Goal: Task Accomplishment & Management: Manage account settings

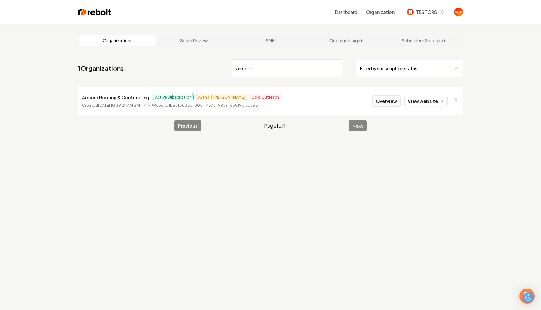
type input "armour"
click at [397, 101] on button "Overview" at bounding box center [386, 101] width 28 height 11
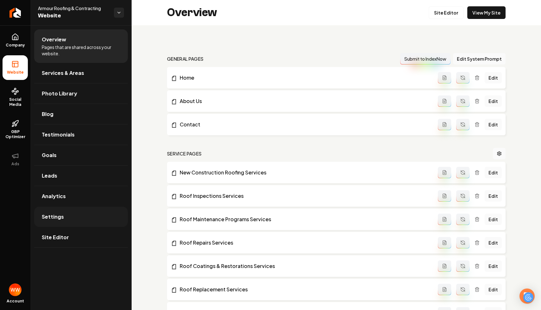
click at [65, 215] on link "Settings" at bounding box center [81, 217] width 94 height 20
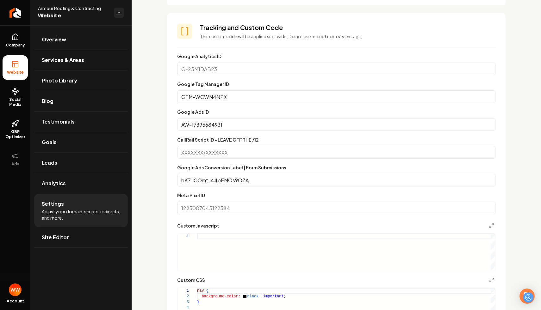
scroll to position [330, 0]
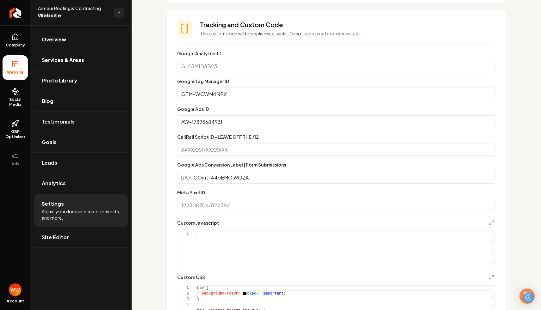
click at [227, 151] on input "CallRail Script ID - LEAVE OFF THE /12" at bounding box center [336, 149] width 318 height 13
paste input "569558943/8b2f0ea13c0a1ca7e65a"
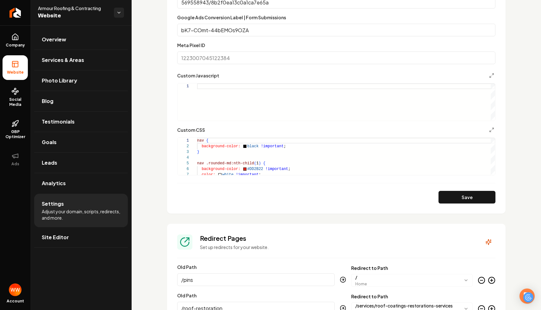
scroll to position [648, 0]
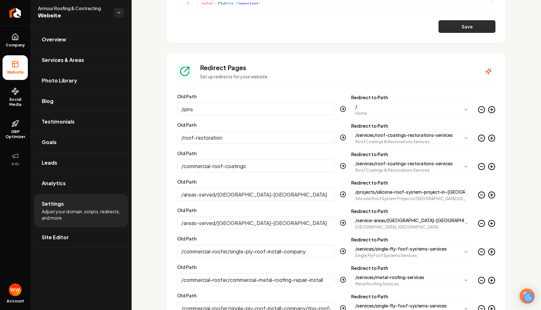
type input "569558943/8b2f0ea13c0a1ca7e65a"
click at [460, 27] on button "Save" at bounding box center [466, 26] width 57 height 13
click at [64, 30] on link "Overview" at bounding box center [81, 39] width 94 height 20
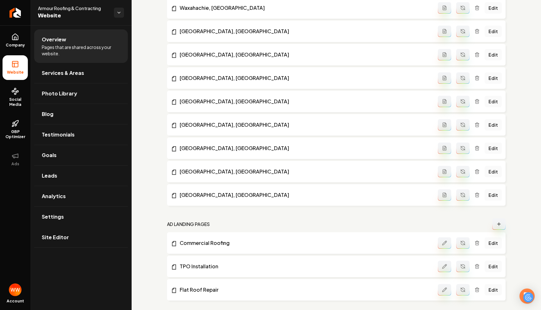
scroll to position [754, 0]
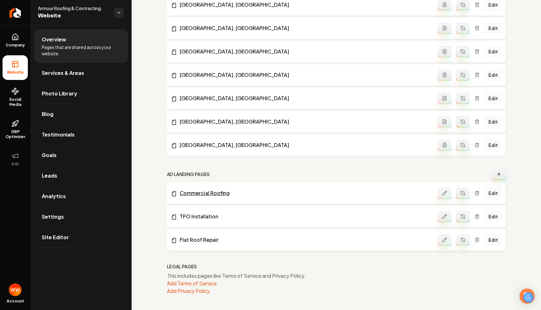
click at [214, 191] on link "Commercial Roofing" at bounding box center [304, 193] width 267 height 8
click at [79, 211] on link "Settings" at bounding box center [81, 217] width 94 height 20
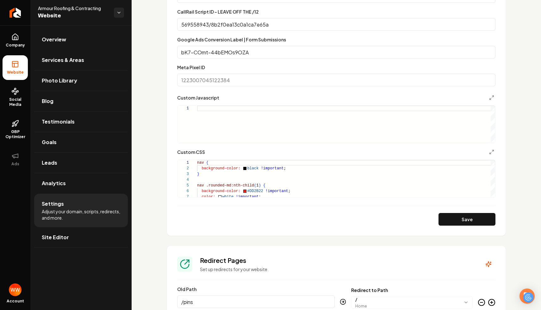
scroll to position [430, 0]
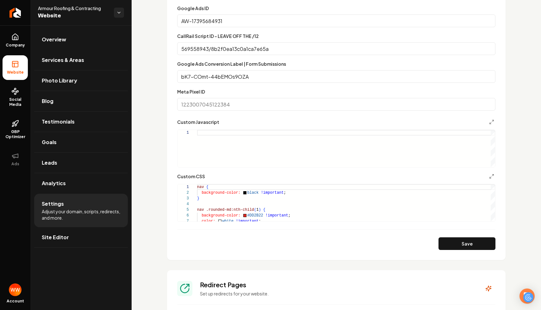
click at [313, 160] on div "Main content area" at bounding box center [346, 148] width 298 height 37
click at [313, 159] on div "Main content area" at bounding box center [346, 148] width 298 height 37
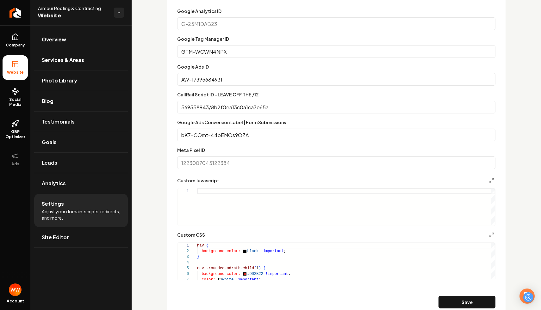
scroll to position [363, 0]
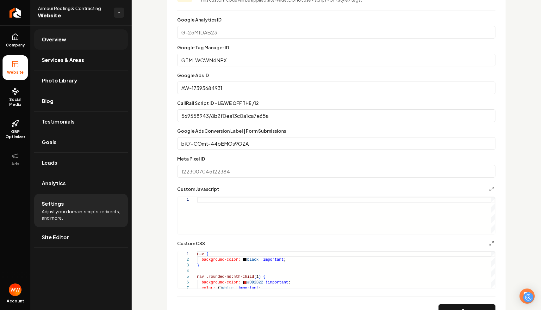
click at [76, 46] on link "Overview" at bounding box center [81, 39] width 94 height 20
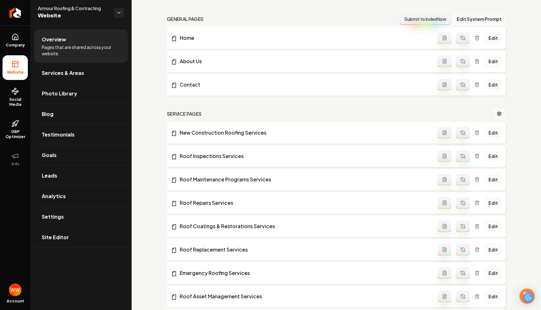
scroll to position [47, 0]
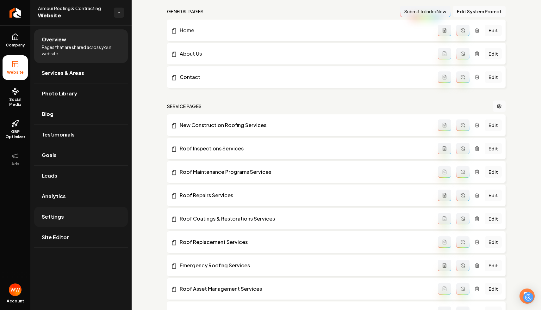
click at [76, 219] on link "Settings" at bounding box center [81, 217] width 94 height 20
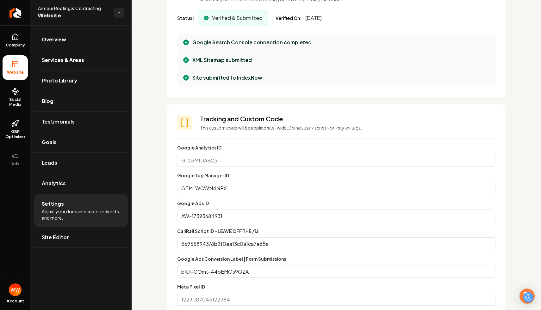
scroll to position [320, 0]
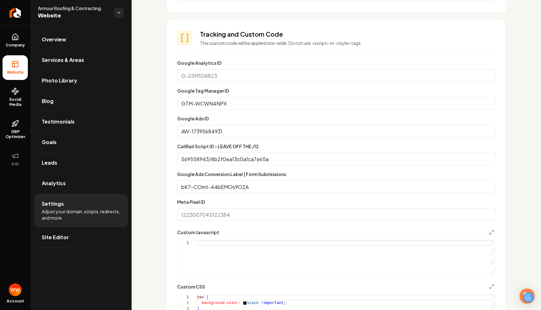
click at [250, 129] on input "AW-17395684931" at bounding box center [336, 131] width 318 height 13
click at [241, 155] on input "569558943/8b2f0ea13c0a1ca7e65a" at bounding box center [336, 159] width 318 height 13
click at [287, 154] on input "569558943/8b2f0ea13c0a1ca7e65a" at bounding box center [336, 159] width 318 height 13
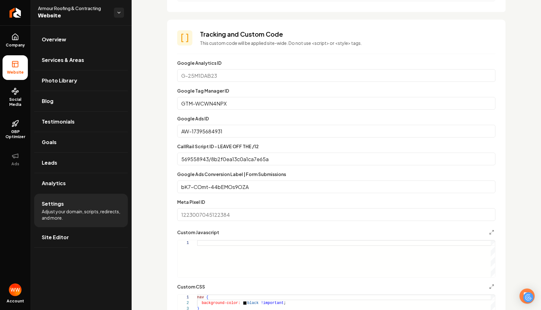
click at [245, 107] on input "GTM-WCWN4NPX" at bounding box center [336, 103] width 318 height 13
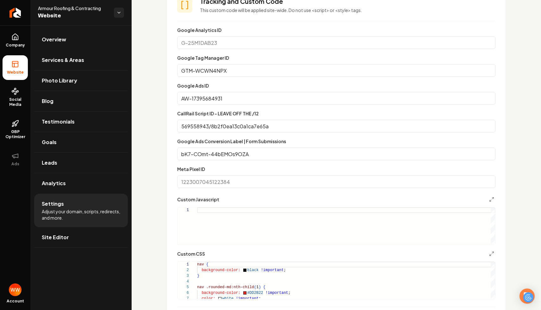
scroll to position [352, 0]
click at [263, 96] on input "AW-17395684931" at bounding box center [336, 99] width 318 height 13
click at [241, 126] on input "569558943/8b2f0ea13c0a1ca7e65a" at bounding box center [336, 127] width 318 height 13
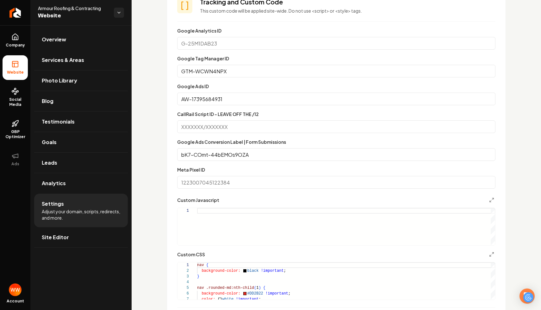
click at [157, 140] on div "Custom domain Connect and configure a custom domain. Domain Connected [DOMAIN_N…" at bounding box center [336, 229] width 409 height 1112
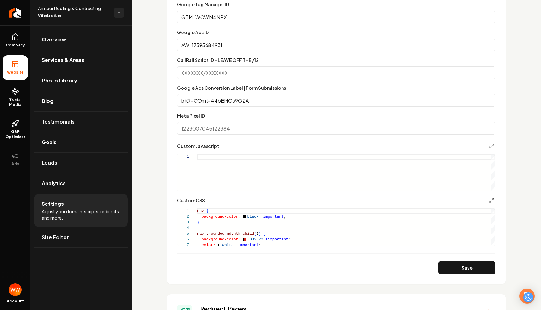
scroll to position [411, 0]
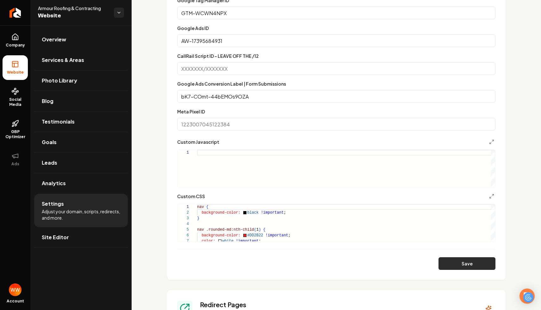
click at [473, 260] on button "Save" at bounding box center [466, 263] width 57 height 13
click at [82, 33] on link "Overview" at bounding box center [81, 39] width 94 height 20
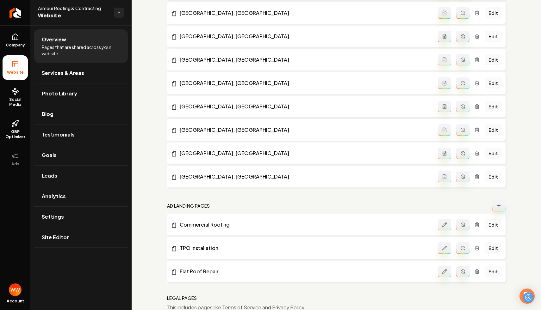
scroll to position [754, 0]
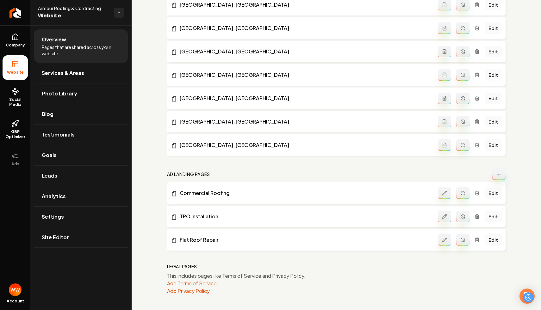
click at [204, 215] on link "TPO Installation" at bounding box center [304, 217] width 267 height 8
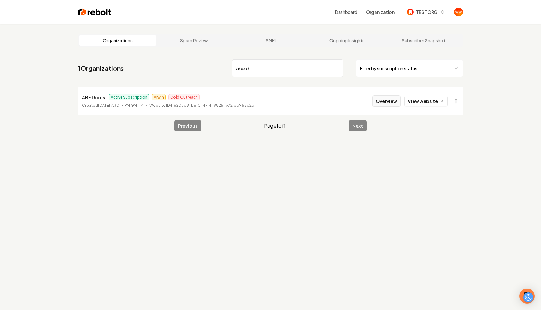
type input "abe d"
click at [394, 99] on button "Overview" at bounding box center [386, 101] width 28 height 11
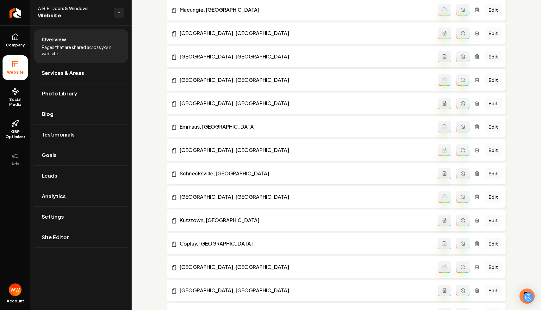
scroll to position [848, 0]
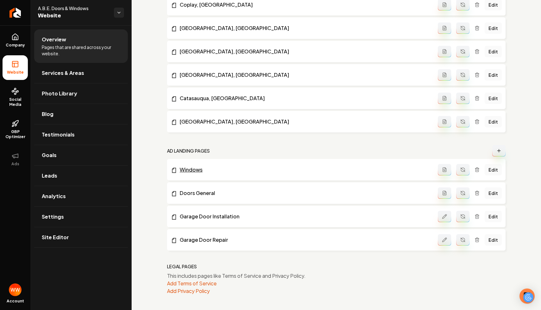
click at [188, 170] on link "Windows" at bounding box center [304, 170] width 267 height 8
click at [76, 218] on link "Settings" at bounding box center [81, 217] width 94 height 20
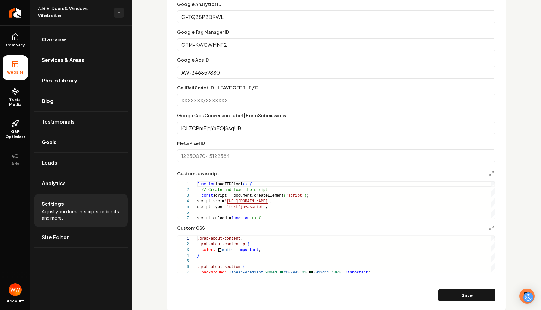
scroll to position [435, 0]
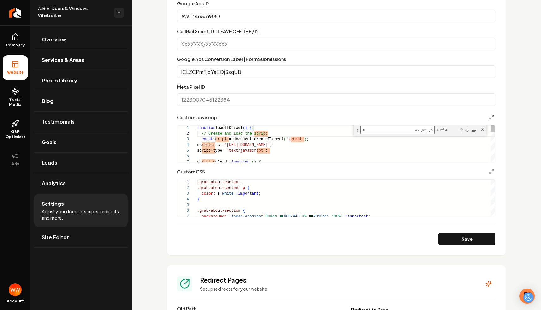
type textarea "**"
type textarea "**********"
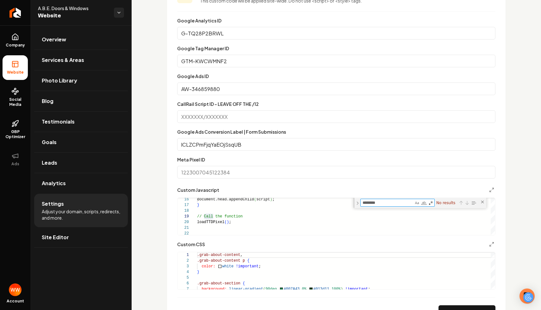
scroll to position [333, 0]
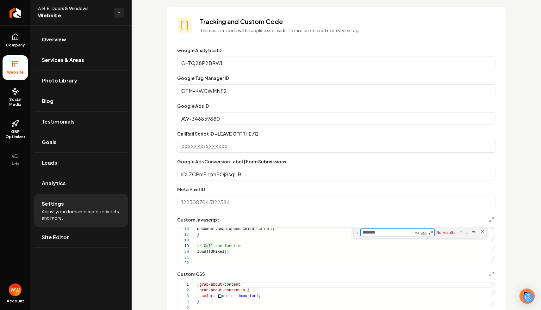
type textarea "********"
click at [257, 92] on input "GTM-KWCWMNF2" at bounding box center [336, 90] width 318 height 13
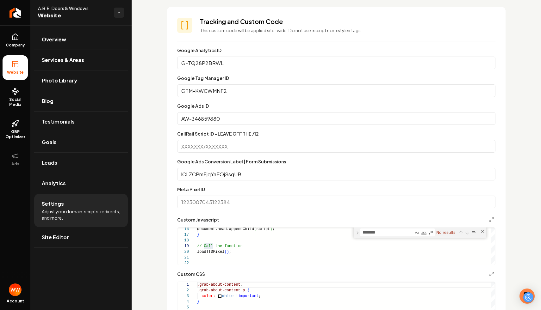
click at [257, 92] on input "GTM-KWCWMNF2" at bounding box center [336, 90] width 318 height 13
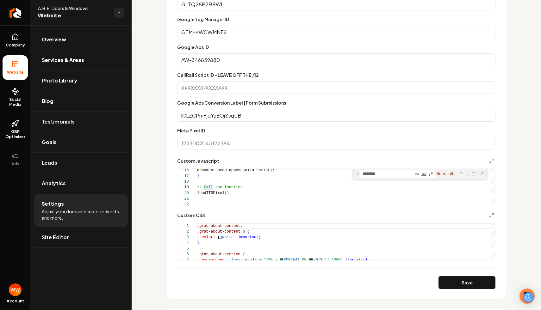
scroll to position [395, 0]
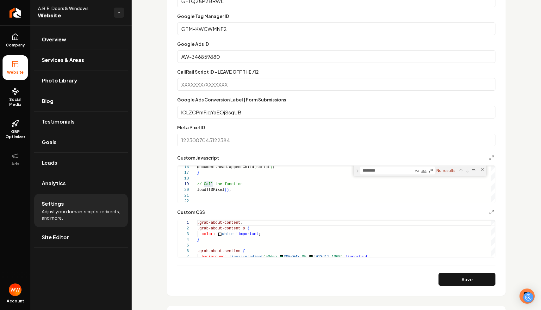
click at [232, 140] on input "Meta Pixel ID" at bounding box center [336, 140] width 318 height 13
click at [380, 166] on div "******** callrail No results" at bounding box center [420, 171] width 133 height 10
click at [378, 170] on textarea "********" at bounding box center [387, 170] width 53 height 7
click at [266, 121] on form "**********" at bounding box center [336, 135] width 318 height 301
click at [251, 140] on input "Meta Pixel ID" at bounding box center [336, 140] width 318 height 13
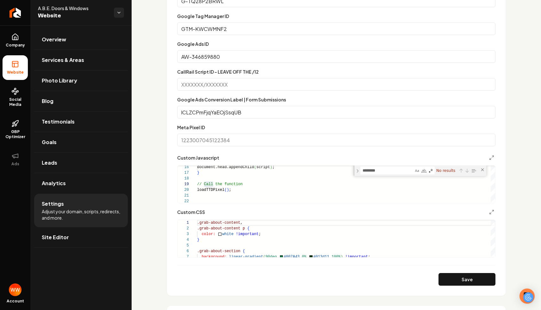
click at [255, 111] on input "lCLZCPmFjqYaEOjSsqUB" at bounding box center [336, 112] width 318 height 13
click at [255, 87] on input "CallRail Script ID - LEAVE OFF THE /12" at bounding box center [336, 84] width 318 height 13
click at [270, 82] on input "CallRail Script ID - LEAVE OFF THE /12" at bounding box center [336, 84] width 318 height 13
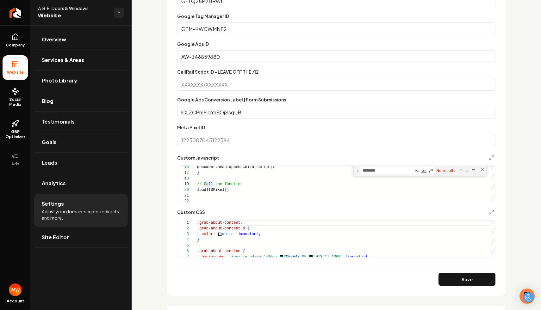
click at [274, 73] on div "CallRail Script ID - LEAVE OFF THE /12" at bounding box center [336, 79] width 318 height 23
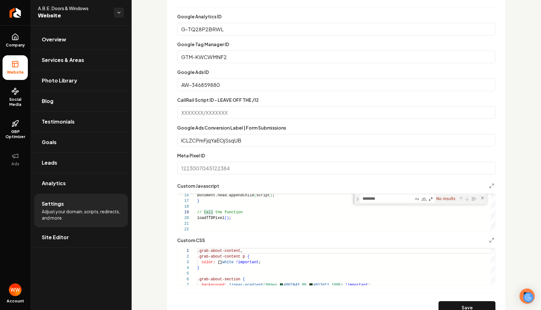
scroll to position [369, 0]
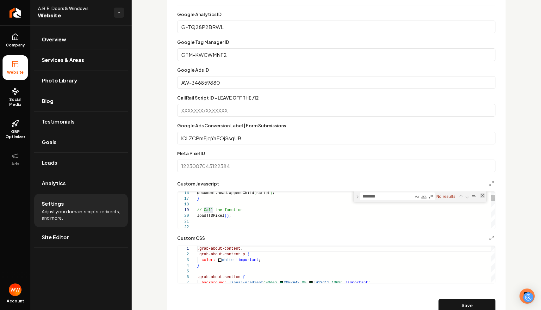
click at [483, 195] on div "Close (Escape)" at bounding box center [482, 195] width 5 height 5
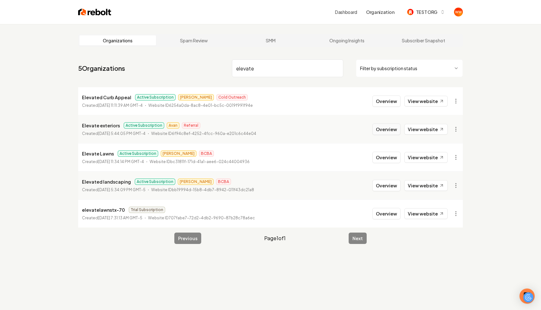
type input "elevate"
click at [388, 131] on button "Overview" at bounding box center [386, 129] width 28 height 11
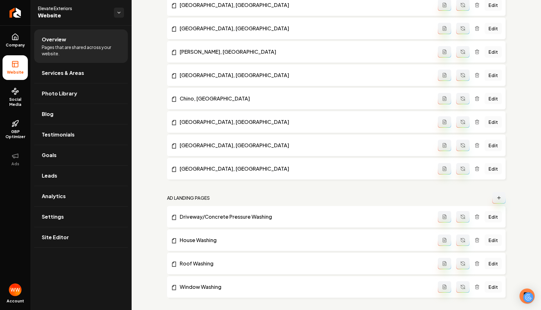
scroll to position [1036, 0]
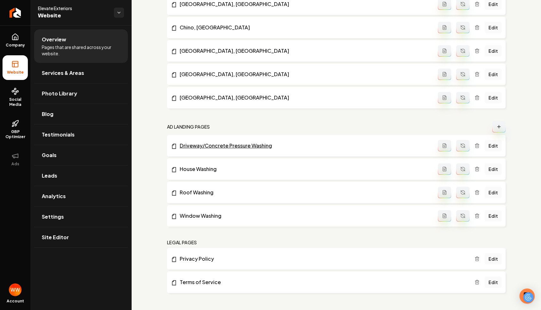
click at [230, 144] on link "Driveway/Concrete Pressure Washing" at bounding box center [304, 146] width 267 height 8
click at [82, 220] on link "Settings" at bounding box center [81, 217] width 94 height 20
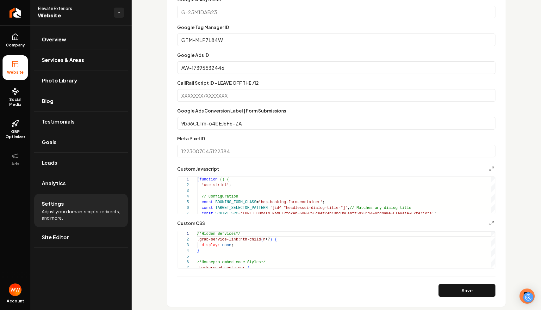
scroll to position [386, 0]
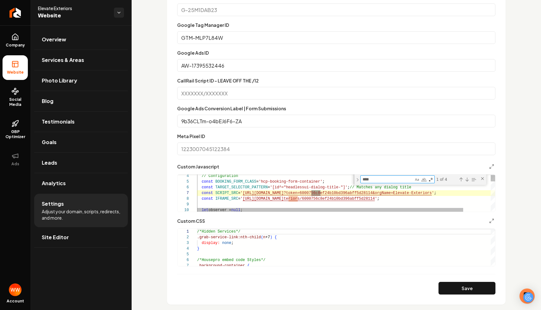
scroll to position [17, 123]
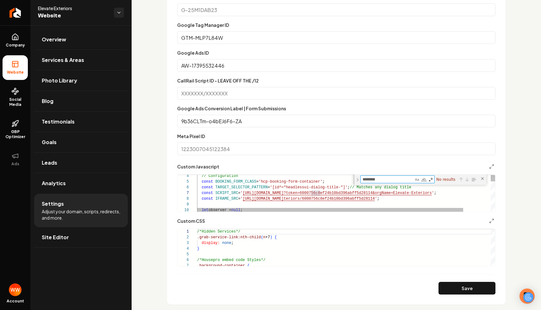
type textarea "********"
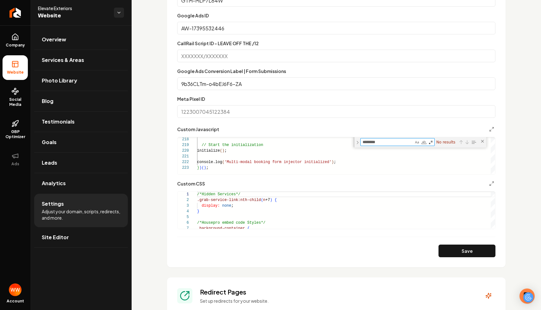
scroll to position [417, 0]
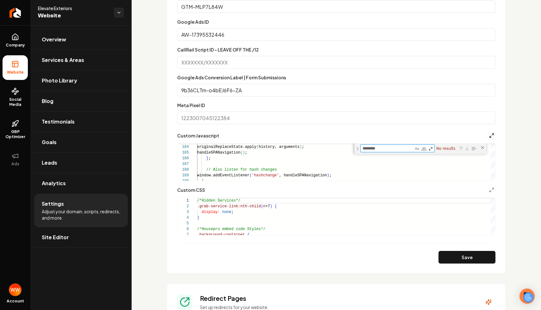
click at [490, 137] on icon "Main content area" at bounding box center [491, 135] width 5 height 5
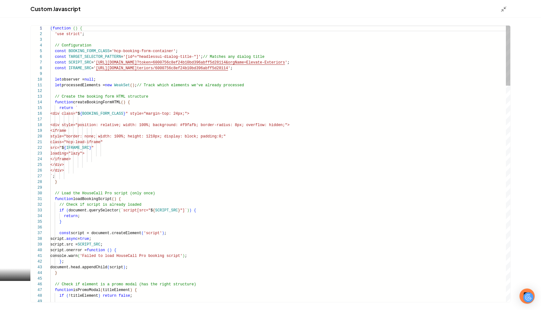
scroll to position [57, 0]
type textarea "**********"
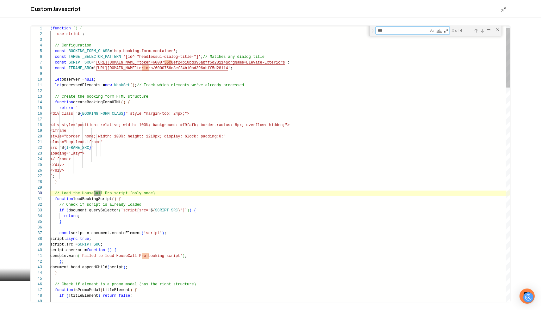
type textarea "****"
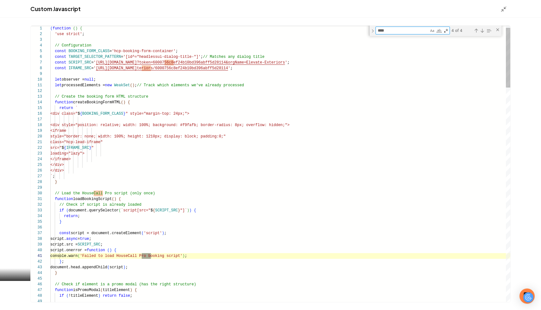
type textarea "**********"
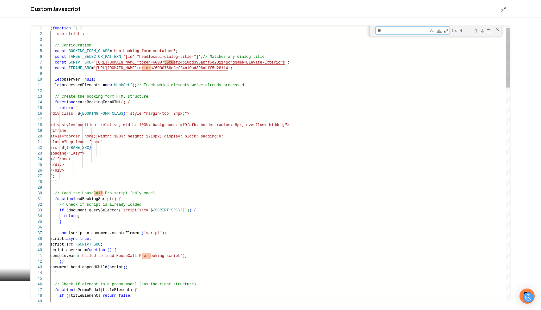
scroll to position [57, 28]
type textarea "****"
click at [502, 11] on icon "Main content area" at bounding box center [503, 9] width 6 height 6
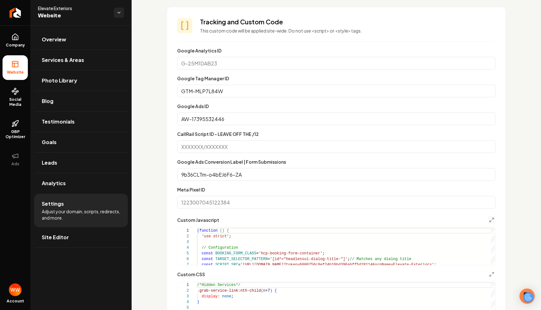
scroll to position [332, 0]
click at [317, 88] on input "GTM-MLP7L84W" at bounding box center [336, 91] width 318 height 13
click at [233, 31] on p "This custom code will be applied site-wide. Do not use <script> or <style> tags." at bounding box center [347, 31] width 295 height 6
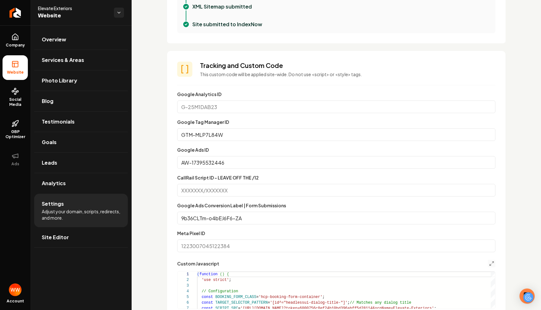
scroll to position [287, 0]
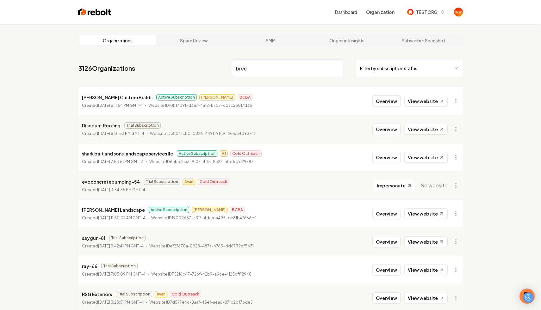
type input "[PERSON_NAME]"
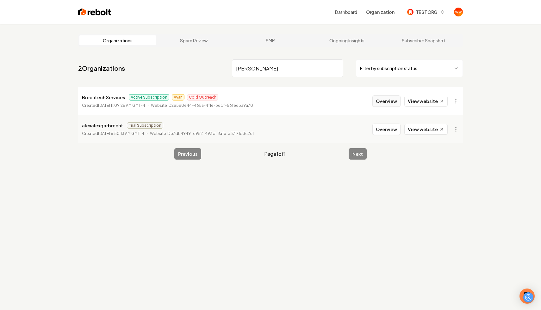
click at [382, 103] on button "Overview" at bounding box center [386, 101] width 28 height 11
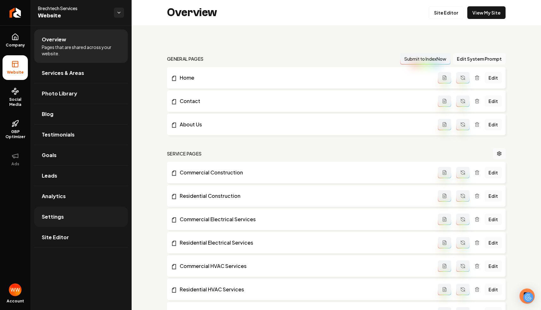
click at [81, 219] on link "Settings" at bounding box center [81, 217] width 94 height 20
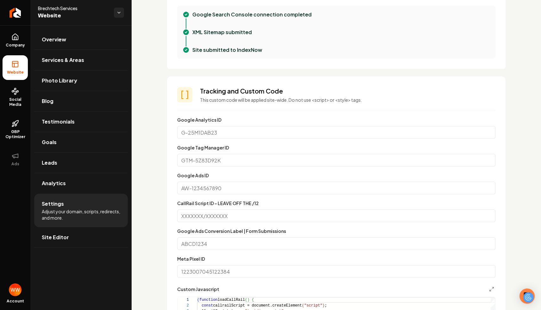
scroll to position [265, 0]
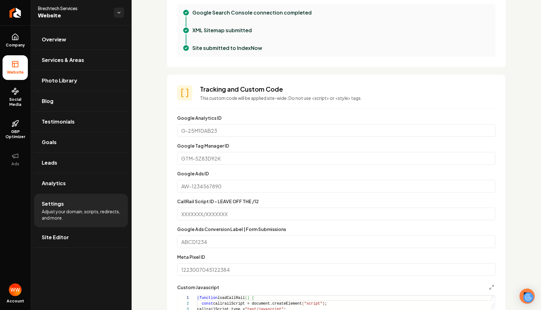
click at [210, 154] on input "Google Tag Manager ID" at bounding box center [336, 158] width 318 height 13
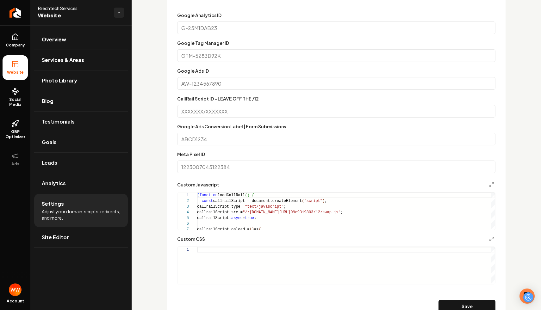
scroll to position [423, 0]
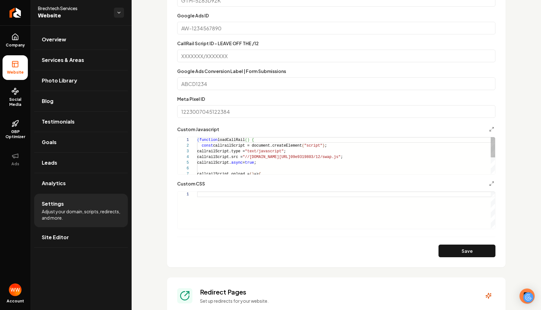
click at [243, 155] on div "( function loadCallRail ( ) { const callrailScript = document.createElement ( "…" at bounding box center [346, 171] width 298 height 68
click at [284, 157] on div "( function loadCallRail ( ) { const callrailScript = document.createElement ( "…" at bounding box center [346, 171] width 298 height 68
drag, startPoint x: 318, startPoint y: 157, endPoint x: 387, endPoint y: 157, distance: 69.6
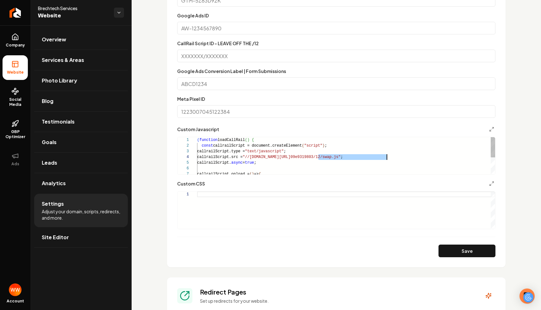
click at [387, 157] on div "( function loadCallRail ( ) { const callrailScript = document.createElement ( "…" at bounding box center [346, 171] width 298 height 68
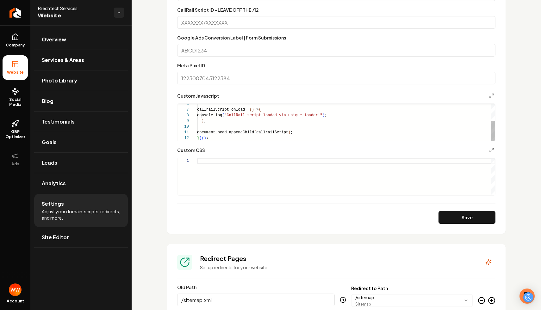
scroll to position [466, 0]
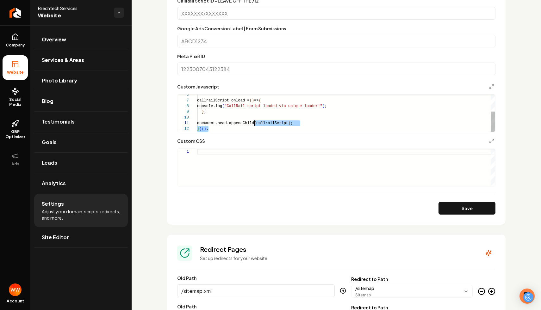
type textarea "**********"
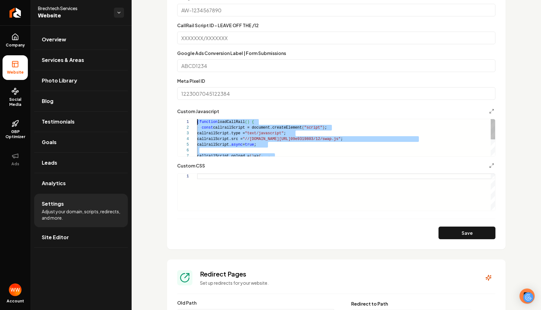
scroll to position [0, 0]
drag, startPoint x: 256, startPoint y: 127, endPoint x: 190, endPoint y: 118, distance: 66.1
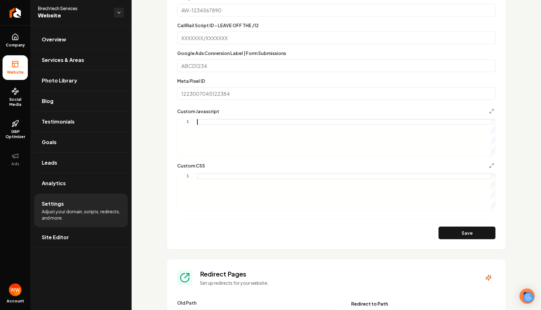
click at [455, 236] on button "Save" at bounding box center [466, 233] width 57 height 13
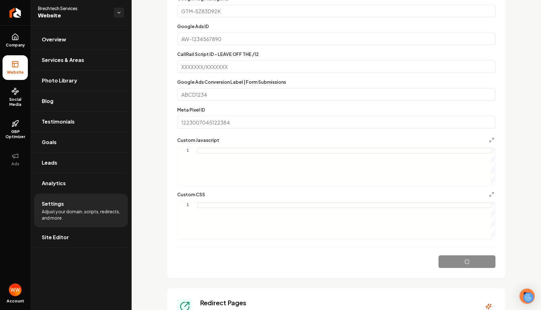
scroll to position [384, 0]
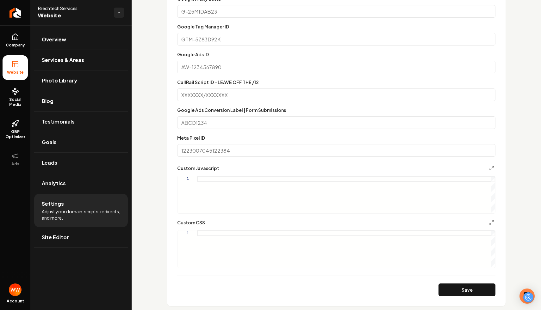
click at [233, 96] on input "CallRail Script ID - LEAVE OFF THE /12" at bounding box center [336, 95] width 318 height 13
paste input "190977785/d008afc7ae09e9319803"
type input "190977785/d008afc7ae09e9319803"
click at [301, 108] on div "Google Ads Conversion Label | Form Submissions" at bounding box center [336, 117] width 318 height 23
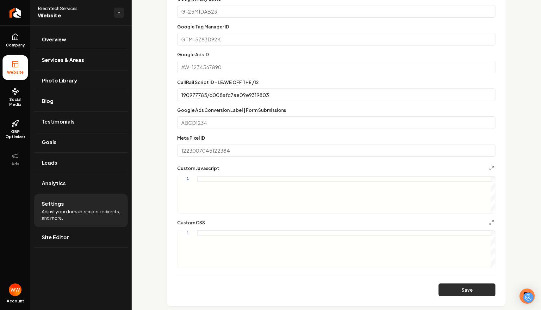
click at [475, 293] on button "Save" at bounding box center [466, 290] width 57 height 13
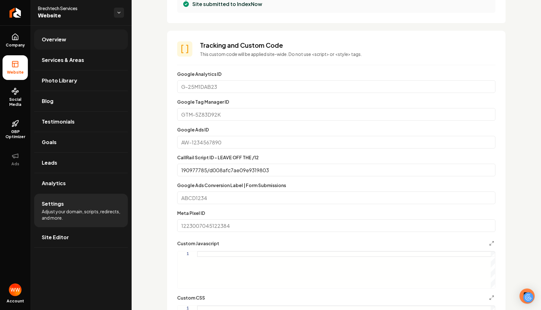
click at [87, 38] on link "Overview" at bounding box center [81, 39] width 94 height 20
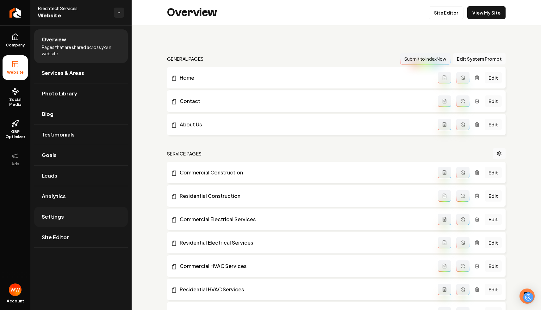
click at [67, 212] on link "Settings" at bounding box center [81, 217] width 94 height 20
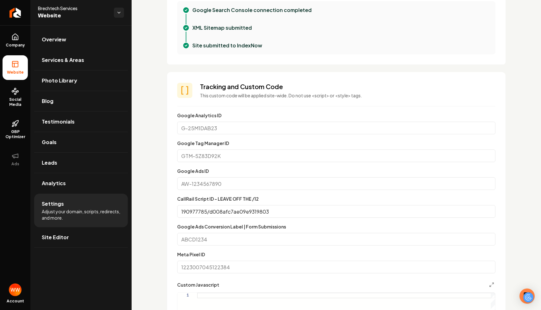
scroll to position [287, 0]
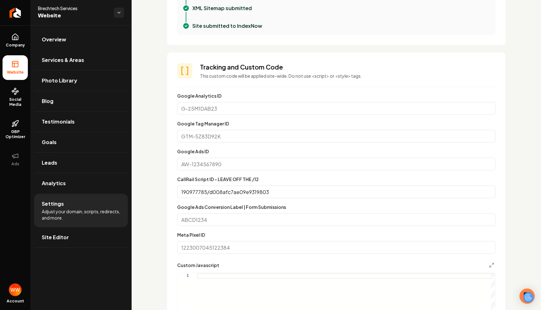
click at [246, 127] on div "Google Tag Manager ID" at bounding box center [336, 131] width 318 height 23
click at [243, 136] on input "Google Tag Manager ID" at bounding box center [336, 136] width 318 height 13
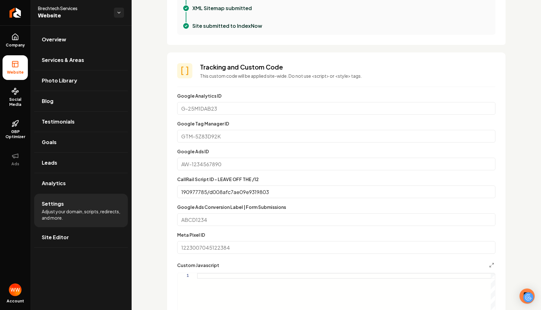
click at [238, 121] on div "Google Tag Manager ID" at bounding box center [336, 131] width 318 height 23
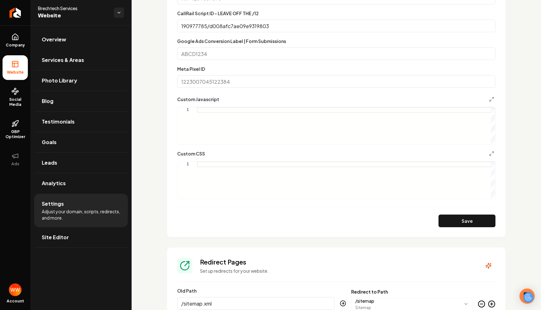
scroll to position [485, 0]
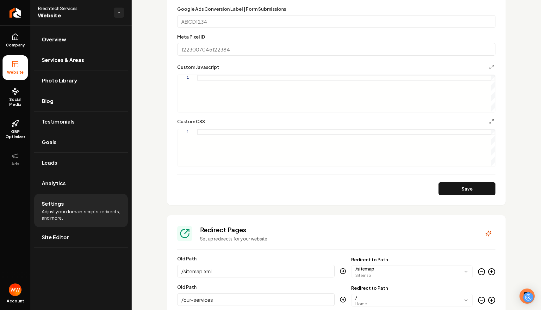
click at [361, 108] on div "Main content area" at bounding box center [346, 93] width 298 height 37
click at [451, 184] on button "Save" at bounding box center [466, 188] width 57 height 13
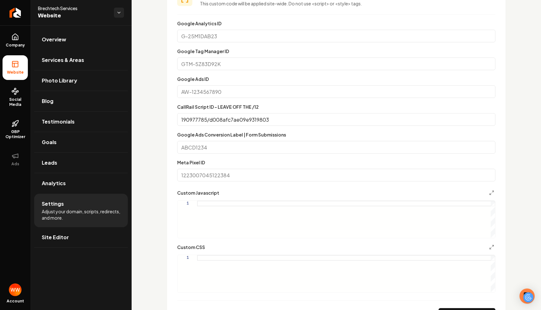
scroll to position [364, 0]
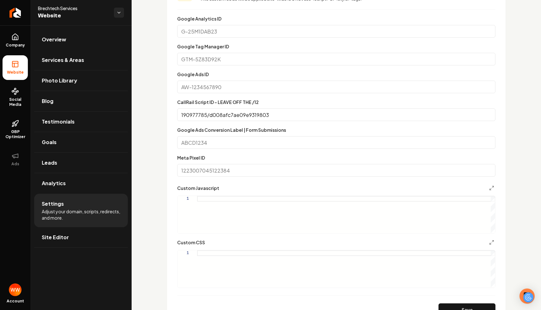
click at [118, 18] on div "Brechtech Services Website" at bounding box center [80, 12] width 101 height 25
click at [121, 11] on html "Company Website Social Media GBP Optimizer Ads Account Brechtech Services Websi…" at bounding box center [270, 155] width 541 height 310
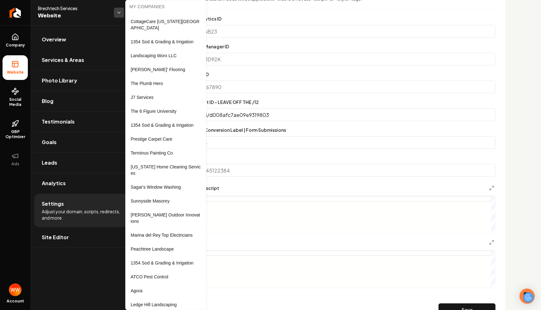
click at [121, 11] on html "Company Website Social Media GBP Optimizer Ads Account Brechtech Services Websi…" at bounding box center [270, 155] width 541 height 310
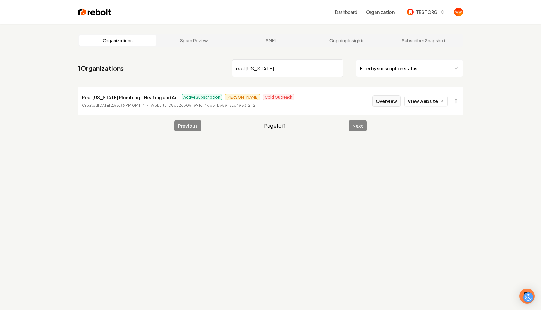
type input "real [US_STATE]"
click at [382, 100] on button "Overview" at bounding box center [386, 101] width 28 height 11
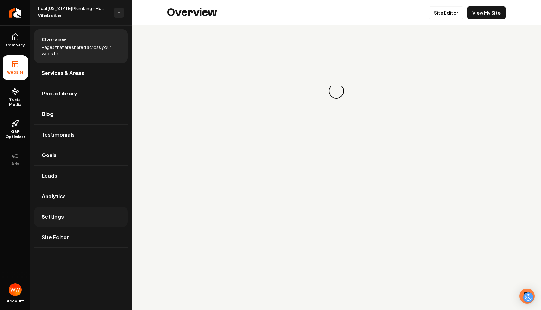
click at [77, 211] on link "Settings" at bounding box center [81, 217] width 94 height 20
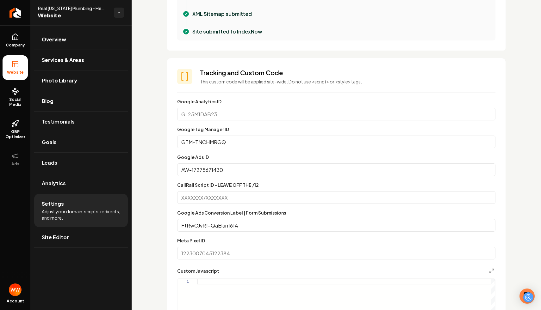
scroll to position [283, 0]
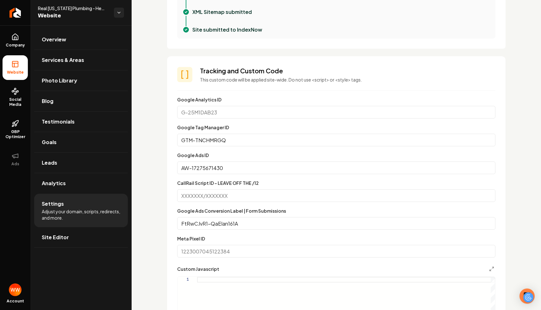
click at [226, 138] on input "GTM-TNCHMRGQ" at bounding box center [336, 140] width 318 height 13
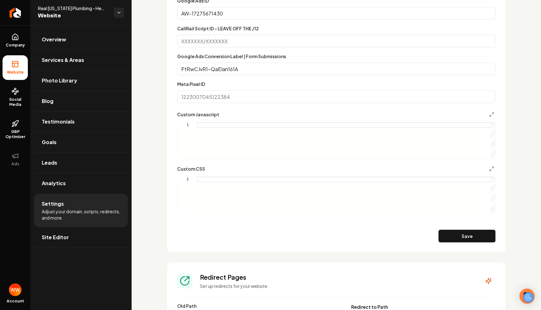
scroll to position [460, 0]
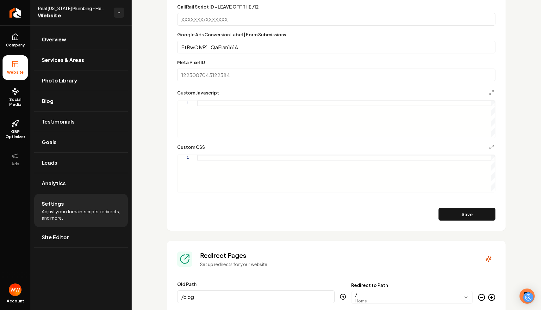
click at [234, 142] on form "Google Analytics ID Google Tag Manager ID GTM-TNCHMRGQ Google Ads ID AW-1727567…" at bounding box center [336, 69] width 318 height 301
click at [250, 122] on div "Main content area" at bounding box center [346, 119] width 298 height 37
click at [63, 44] on link "Overview" at bounding box center [81, 39] width 94 height 20
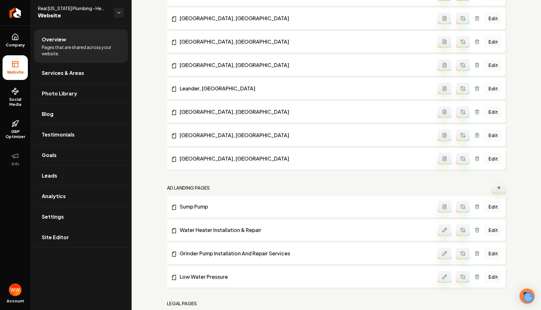
scroll to position [497, 0]
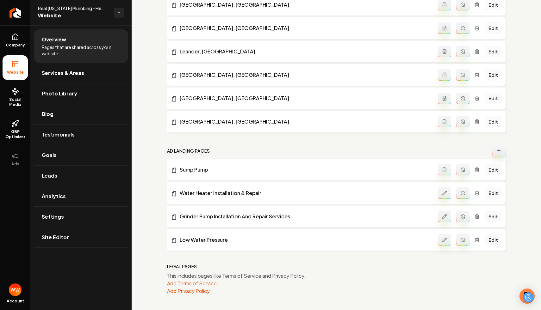
click at [191, 169] on link "Sump Pump" at bounding box center [304, 170] width 267 height 8
click at [93, 214] on link "Settings" at bounding box center [81, 217] width 94 height 20
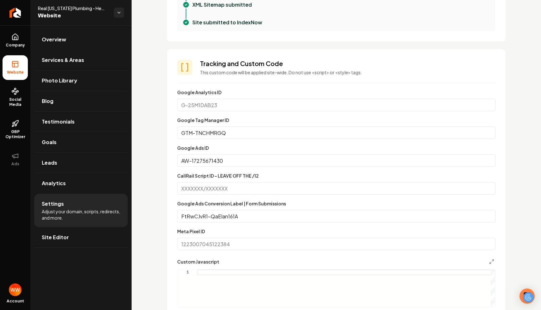
scroll to position [300, 0]
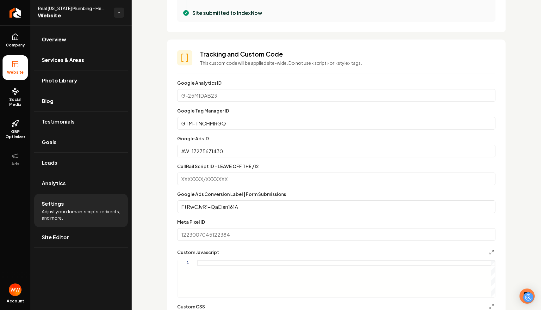
click at [234, 149] on input "AW-17275671430" at bounding box center [336, 151] width 318 height 13
click at [221, 181] on input "CallRail Script ID - LEAVE OFF THE /12" at bounding box center [336, 179] width 318 height 13
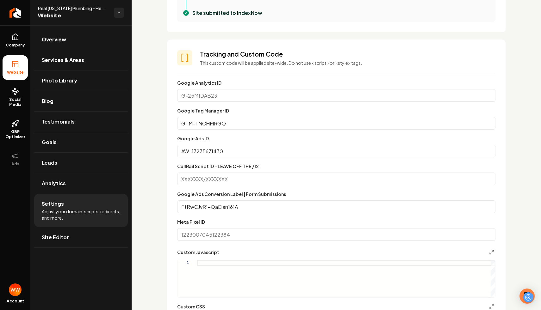
scroll to position [300, 0]
click at [263, 65] on p "This custom code will be applied site-wide. Do not use <script> or <style> tags." at bounding box center [347, 62] width 295 height 6
click at [275, 65] on p "This custom code will be applied site-wide. Do not use <script> or <style> tags." at bounding box center [347, 62] width 295 height 6
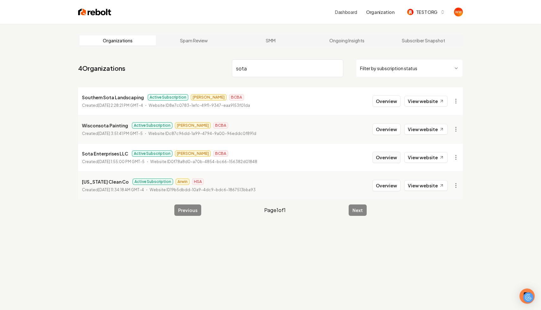
type input "sota"
click at [395, 160] on button "Overview" at bounding box center [386, 157] width 28 height 11
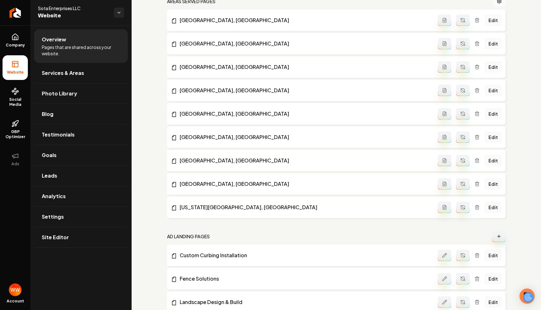
scroll to position [590, 0]
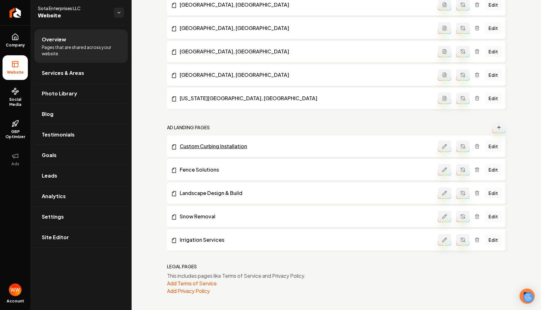
click at [216, 150] on link "Custom Curbing Installation" at bounding box center [304, 147] width 267 height 8
click at [72, 213] on link "Settings" at bounding box center [81, 217] width 94 height 20
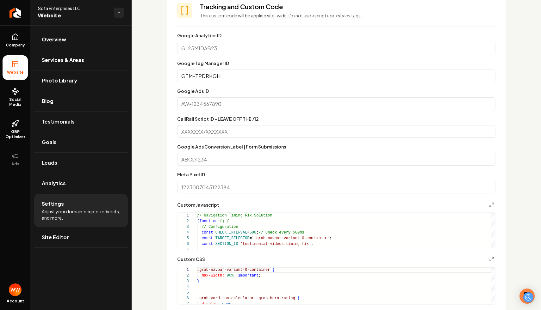
scroll to position [373, 0]
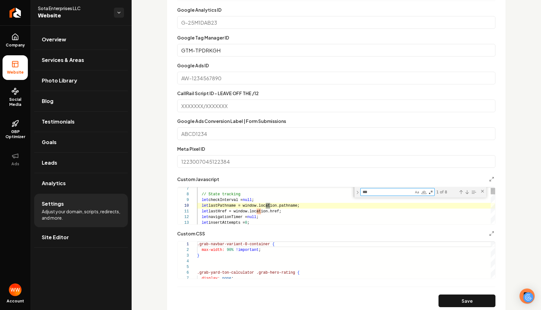
scroll to position [17, 73]
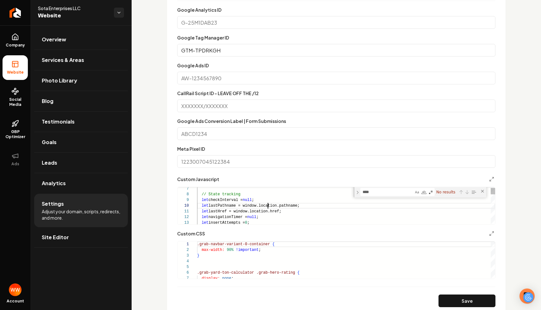
type textarea "********"
type textarea "**********"
type textarea "*"
type textarea "**********"
type textarea "**"
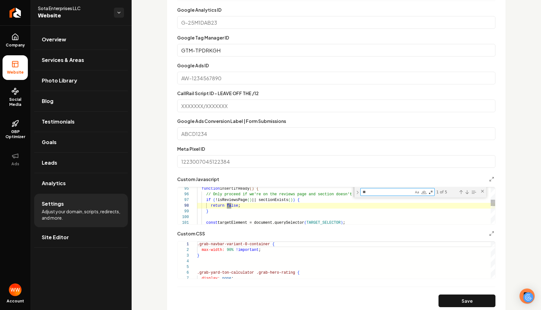
type textarea "**********"
type textarea "*"
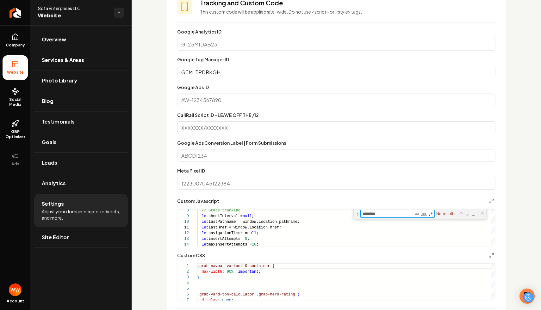
scroll to position [385, 0]
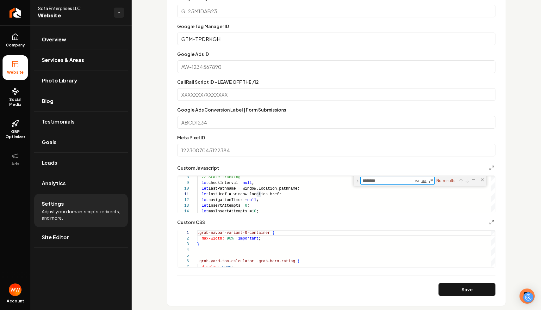
type textarea "********"
click at [242, 105] on form "**********" at bounding box center [336, 145] width 318 height 301
click at [259, 98] on input "CallRail Script ID - LEAVE OFF THE /12" at bounding box center [336, 94] width 318 height 13
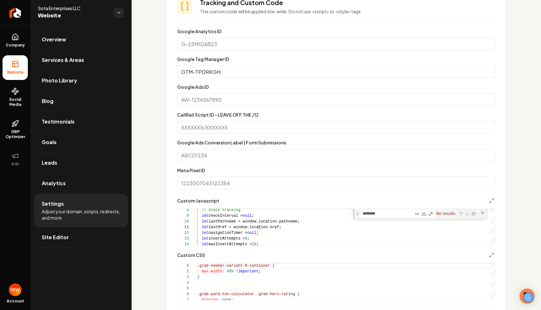
scroll to position [320, 0]
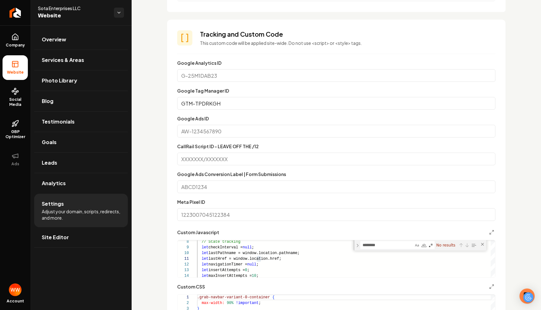
click at [244, 107] on input "GTM-TPDRKGH" at bounding box center [336, 103] width 318 height 13
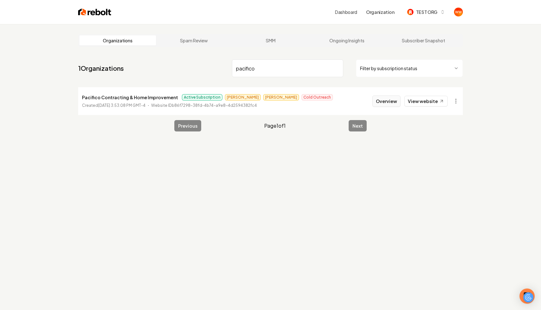
type input "pacifico"
click at [379, 104] on button "Overview" at bounding box center [386, 101] width 28 height 11
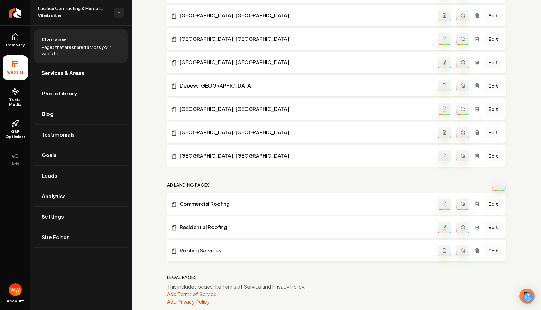
scroll to position [544, 0]
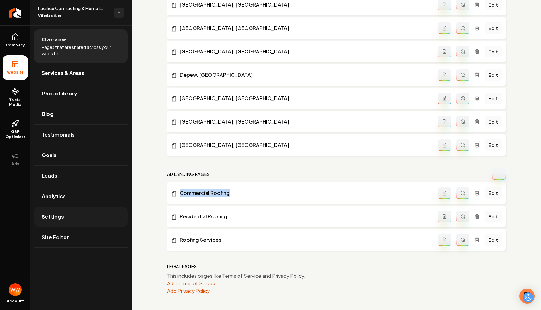
click at [54, 216] on span "Settings" at bounding box center [53, 217] width 22 height 8
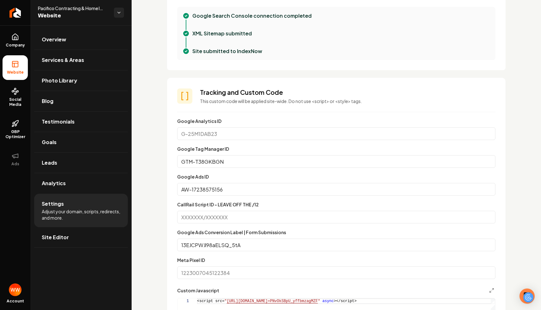
scroll to position [275, 0]
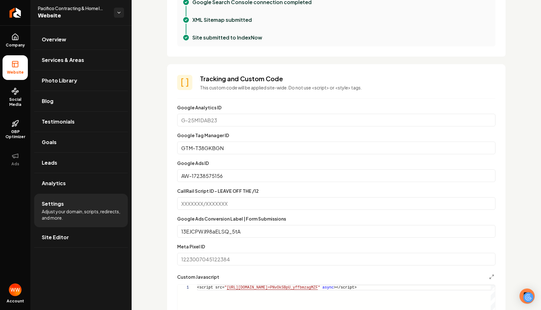
click at [279, 149] on input "GTM-T38GKBGN" at bounding box center [336, 148] width 318 height 13
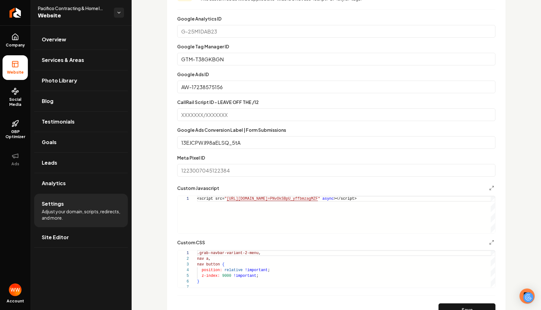
scroll to position [374, 0]
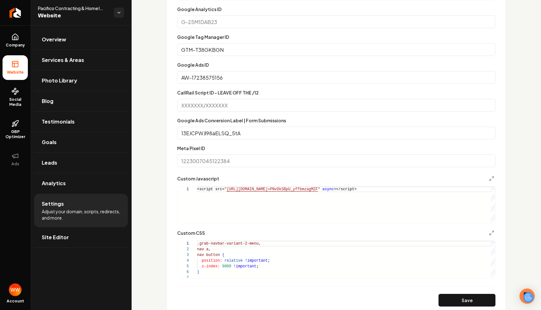
click at [283, 203] on div "<script src= " [URL][DOMAIN_NAME] =PNvOkSBpU_yffbmzagMZF " async ></script>" at bounding box center [346, 205] width 298 height 37
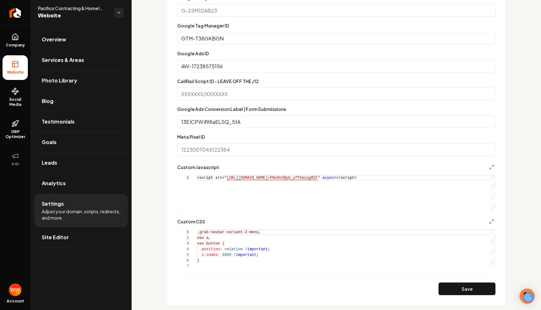
scroll to position [356, 0]
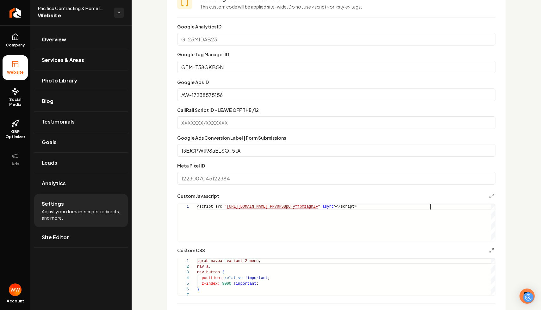
click at [255, 69] on input "GTM-T38GKBGN" at bounding box center [336, 67] width 318 height 13
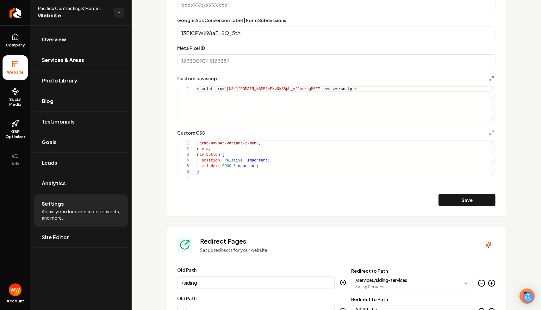
scroll to position [483, 0]
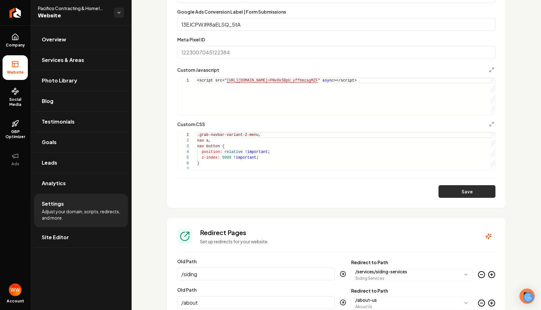
click at [451, 189] on button "Save" at bounding box center [466, 191] width 57 height 13
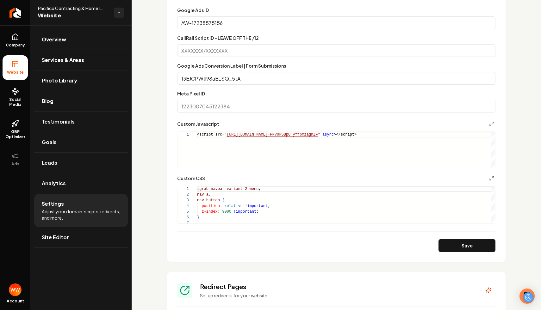
scroll to position [369, 0]
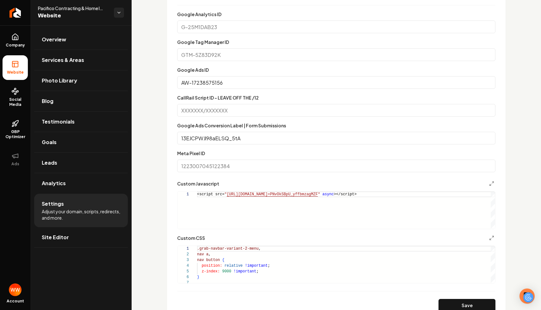
click at [271, 115] on input "CallRail Script ID - LEAVE OFF THE /12" at bounding box center [336, 110] width 318 height 13
paste input "168483628/96eb31751a27157c9064"
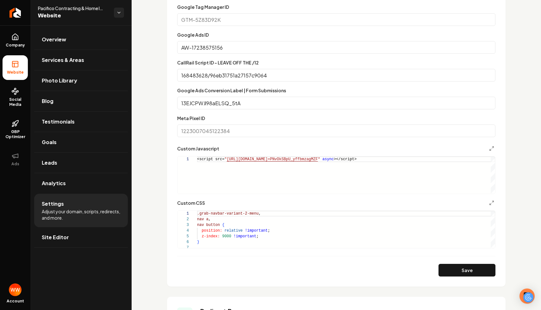
scroll to position [423, 0]
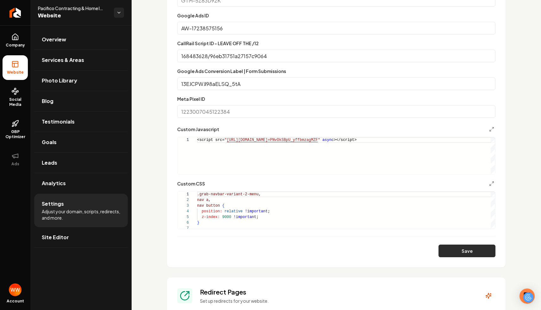
type input "168483628/96eb31751a27157c9064"
click at [453, 249] on button "Save" at bounding box center [466, 251] width 57 height 13
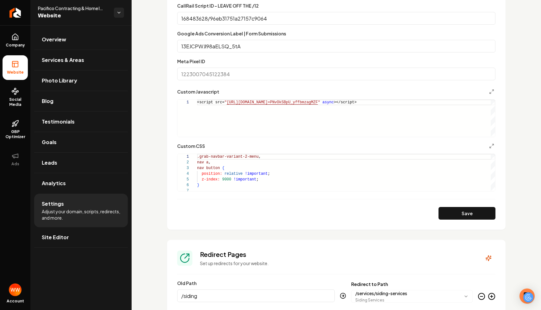
scroll to position [467, 0]
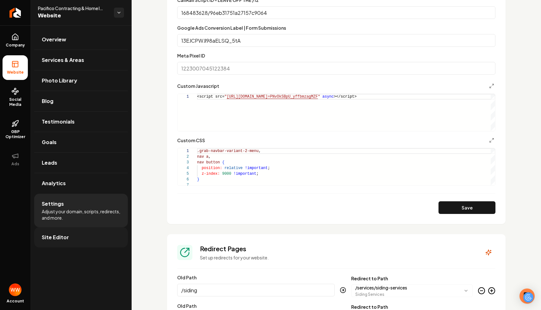
click at [63, 238] on span "Site Editor" at bounding box center [55, 238] width 27 height 8
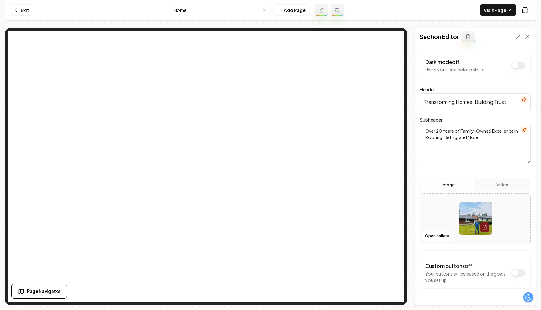
click at [528, 96] on input "Transforming Homes, Building Trust" at bounding box center [475, 102] width 111 height 18
click at [524, 101] on icon "button" at bounding box center [524, 99] width 4 height 4
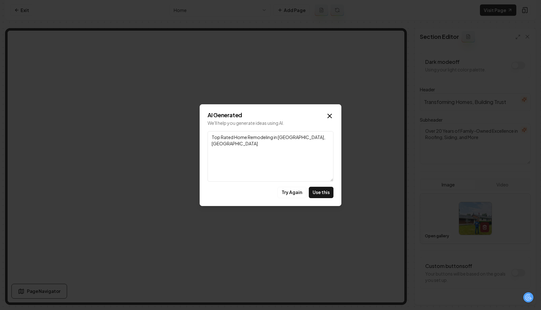
click at [265, 142] on textarea "Top Rated Home Remodeling in [GEOGRAPHIC_DATA], [GEOGRAPHIC_DATA]" at bounding box center [270, 156] width 126 height 51
click at [270, 141] on textarea "Top Rated Home Remodeling in [GEOGRAPHIC_DATA], [GEOGRAPHIC_DATA]" at bounding box center [270, 156] width 126 height 51
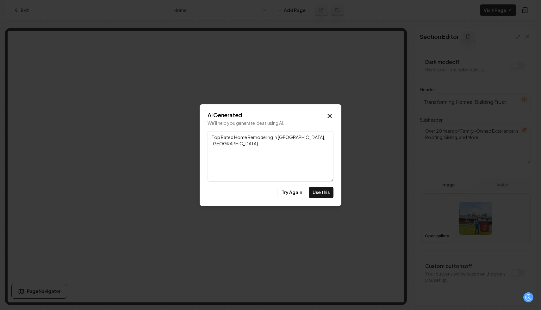
click at [270, 141] on textarea "Top Rated Home Remodeling in [GEOGRAPHIC_DATA], [GEOGRAPHIC_DATA]" at bounding box center [270, 156] width 126 height 51
click at [306, 141] on textarea "Top Rated Home Remodeling in [GEOGRAPHIC_DATA], [GEOGRAPHIC_DATA]" at bounding box center [270, 156] width 126 height 51
click at [294, 190] on button "Try Again" at bounding box center [291, 192] width 29 height 11
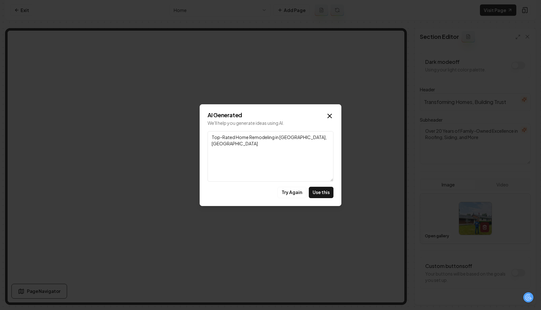
click at [264, 139] on textarea "Top-Rated Home Remodeling in [GEOGRAPHIC_DATA], [GEOGRAPHIC_DATA]" at bounding box center [270, 156] width 126 height 51
click at [310, 161] on textarea "Top-Rated Home Remodeling and Roofing" at bounding box center [270, 156] width 126 height 51
type textarea "Top-Rated Home Remodeling and Roofing Services"
click at [320, 191] on button "Use this" at bounding box center [321, 192] width 25 height 11
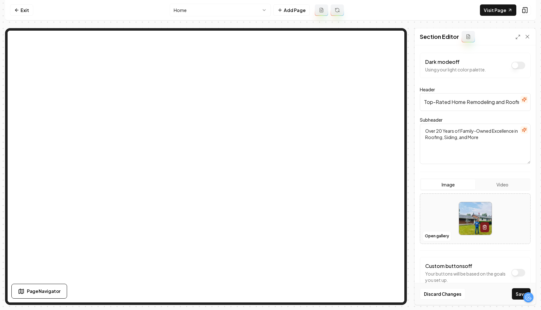
click at [464, 103] on input "Top-Rated Home Remodeling and Roofing Services" at bounding box center [475, 102] width 111 height 18
click at [477, 103] on input "Top-Rated Home Remodeling and Roofing Services" at bounding box center [475, 102] width 111 height 18
click at [449, 99] on input "Top-Rated Home Roofing Services" at bounding box center [475, 102] width 111 height 18
type input "Top-Rated Home Roofing & Siding Services"
click at [514, 293] on button "Save" at bounding box center [521, 293] width 19 height 11
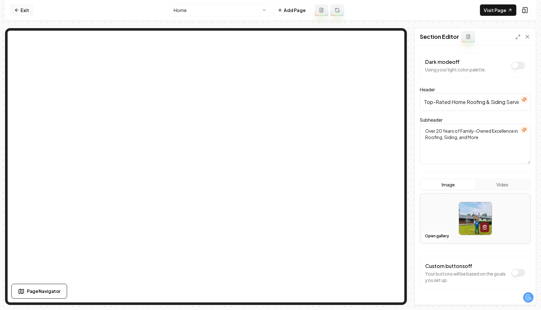
click at [16, 7] on link "Exit" at bounding box center [21, 9] width 23 height 11
